Goal: Information Seeking & Learning: Learn about a topic

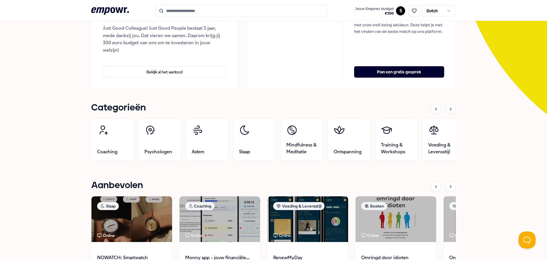
scroll to position [34, 0]
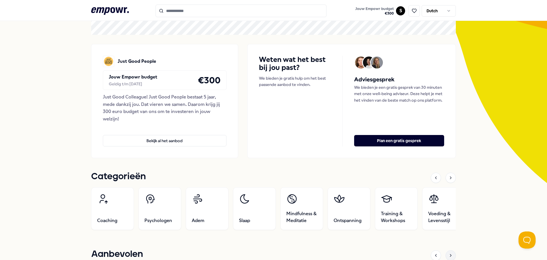
click at [450, 253] on icon at bounding box center [451, 255] width 5 height 5
click at [449, 176] on icon at bounding box center [451, 177] width 5 height 5
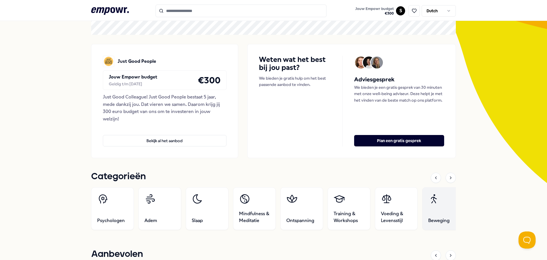
click at [442, 205] on link "Beweging" at bounding box center [443, 208] width 43 height 43
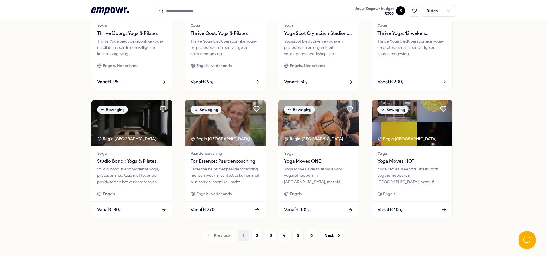
scroll to position [250, 0]
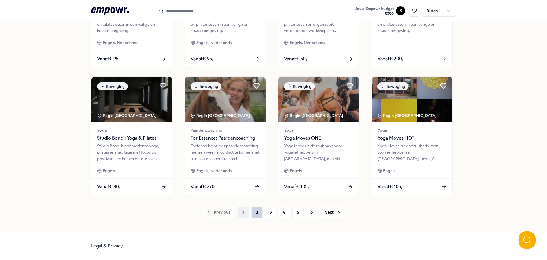
click at [258, 212] on button "2" at bounding box center [256, 211] width 11 height 11
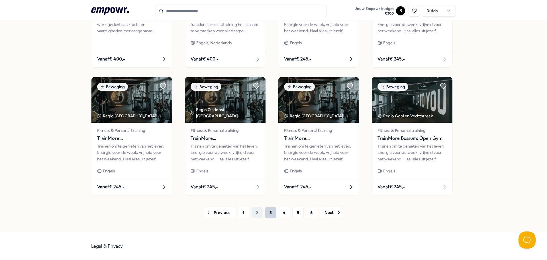
scroll to position [250, 0]
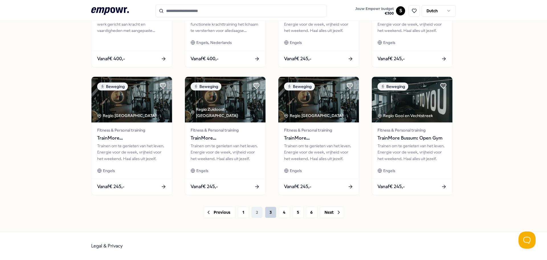
click at [270, 212] on button "3" at bounding box center [270, 211] width 11 height 11
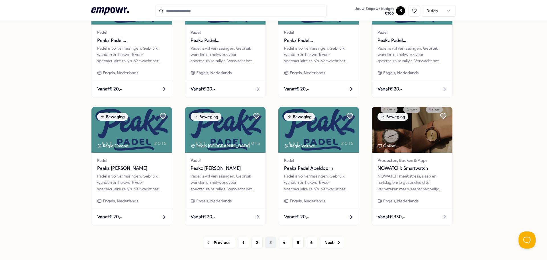
scroll to position [250, 0]
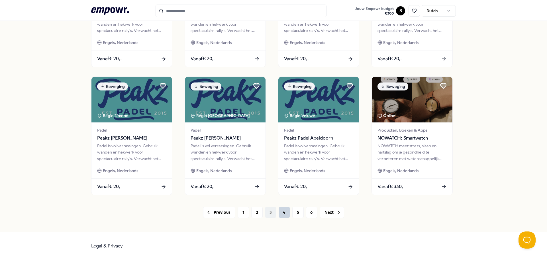
click at [284, 210] on button "4" at bounding box center [284, 211] width 11 height 11
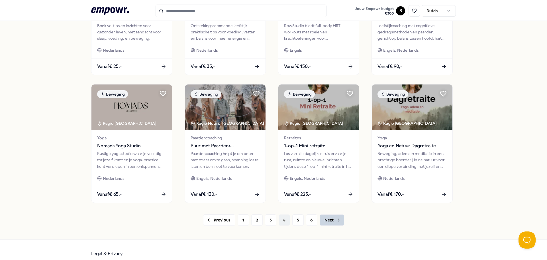
scroll to position [250, 0]
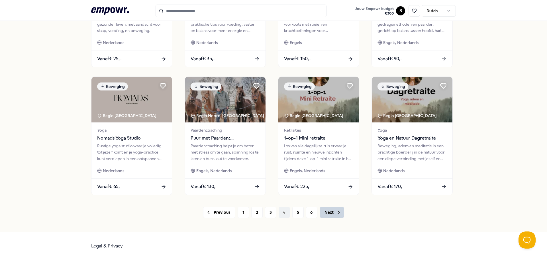
click at [329, 213] on button "Next" at bounding box center [332, 211] width 25 height 11
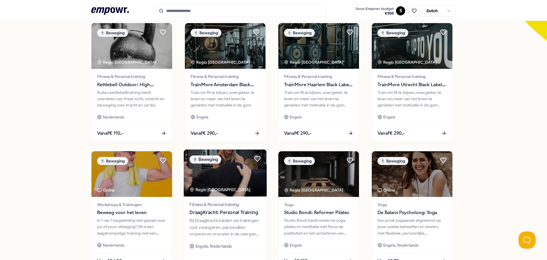
scroll to position [228, 0]
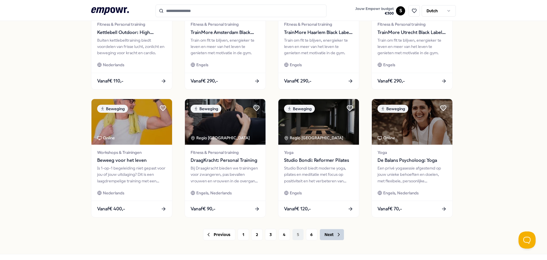
click at [323, 231] on button "Next" at bounding box center [332, 234] width 25 height 11
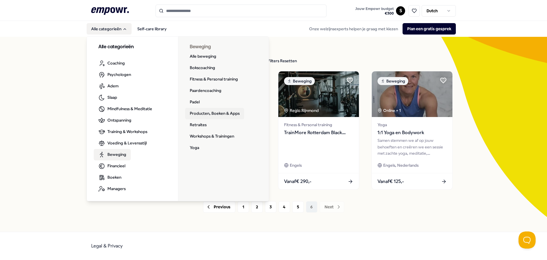
click at [231, 114] on link "Producten, Boeken & Apps" at bounding box center [214, 113] width 59 height 11
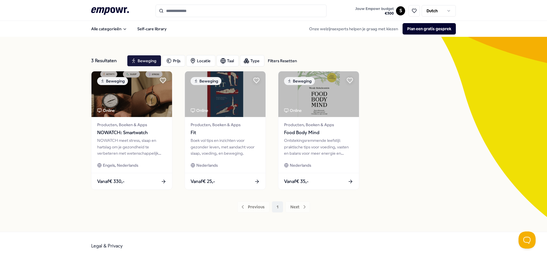
click at [112, 9] on icon ".empowr-logo_svg__cls-1{fill:#03032f}" at bounding box center [110, 11] width 38 height 11
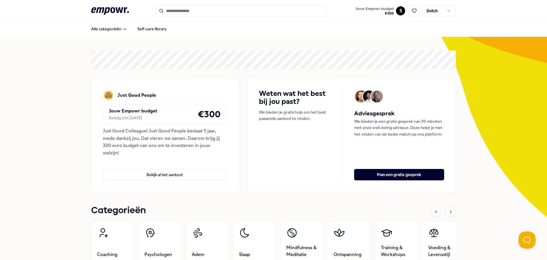
click at [107, 7] on icon ".empowr-logo_svg__cls-1{fill:#03032f}" at bounding box center [110, 11] width 38 height 11
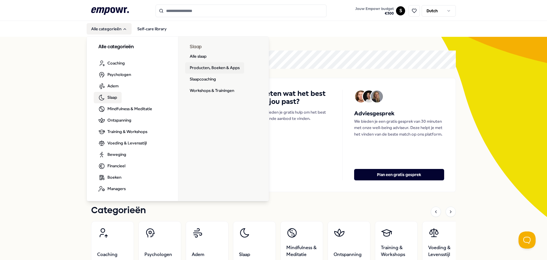
click at [225, 66] on link "Producten, Boeken & Apps" at bounding box center [214, 67] width 59 height 11
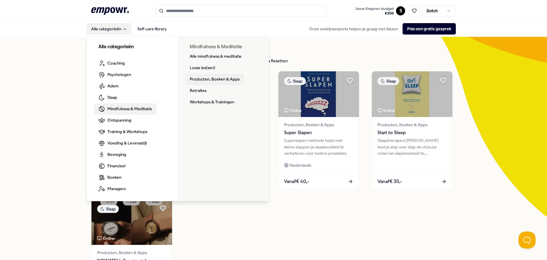
click at [222, 80] on link "Producten, Boeken & Apps" at bounding box center [214, 79] width 59 height 11
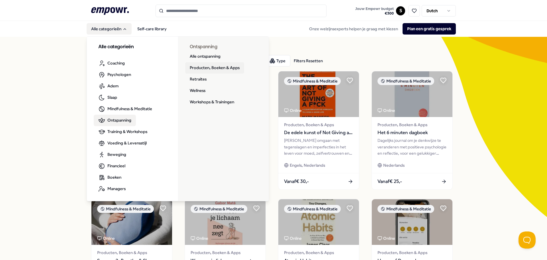
click at [197, 66] on link "Producten, Boeken & Apps" at bounding box center [214, 67] width 59 height 11
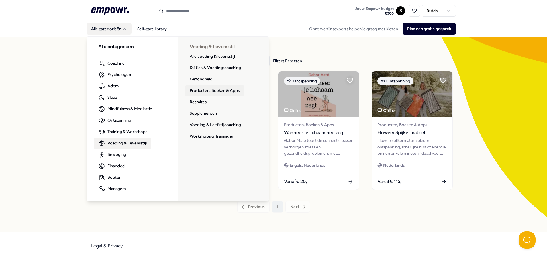
click at [212, 89] on link "Producten, Boeken & Apps" at bounding box center [214, 90] width 59 height 11
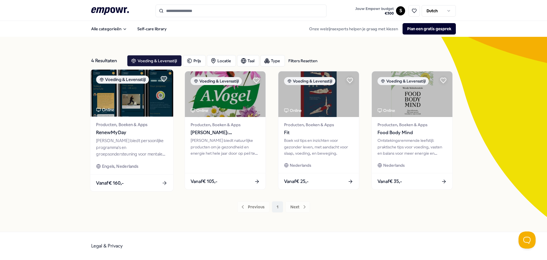
click at [121, 131] on span "RenewMyDay" at bounding box center [131, 132] width 71 height 7
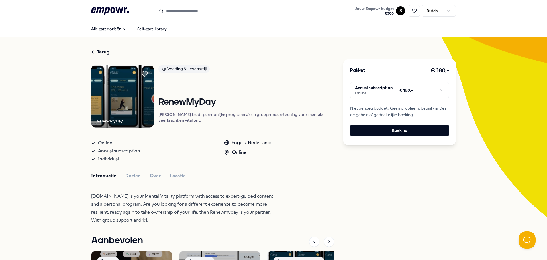
click at [139, 97] on img at bounding box center [122, 96] width 63 height 63
click at [183, 107] on h1 "RenewMyDay" at bounding box center [246, 102] width 176 height 10
click at [183, 106] on h1 "RenewMyDay" at bounding box center [246, 102] width 176 height 10
copy h1 "RenewMyDay"
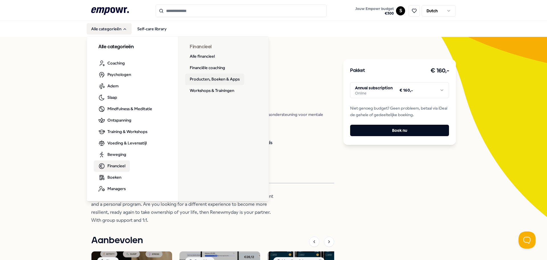
click at [205, 80] on link "Producten, Boeken & Apps" at bounding box center [214, 79] width 59 height 11
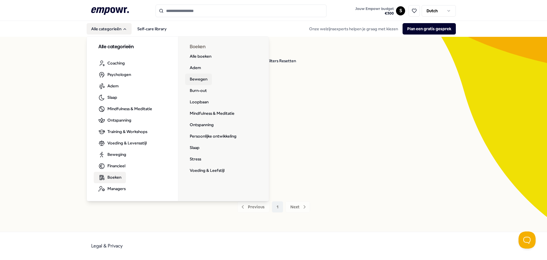
click at [196, 79] on link "Bewegen" at bounding box center [198, 79] width 27 height 11
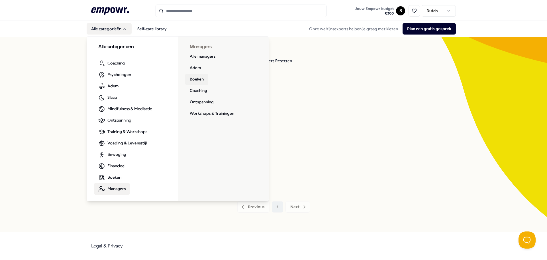
click at [190, 78] on link "Boeken" at bounding box center [196, 79] width 23 height 11
